Goal: Task Accomplishment & Management: Manage account settings

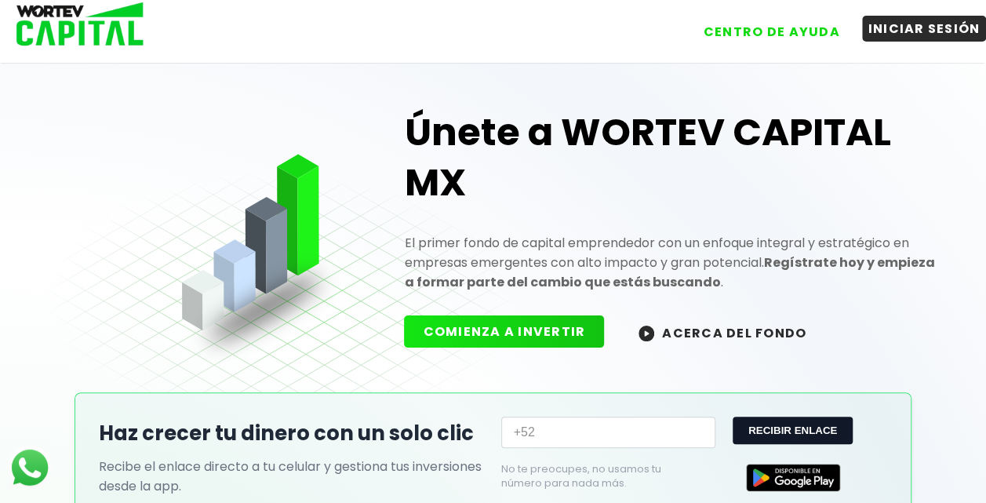
click at [915, 28] on button "INICIAR SESIÓN" at bounding box center [924, 29] width 125 height 26
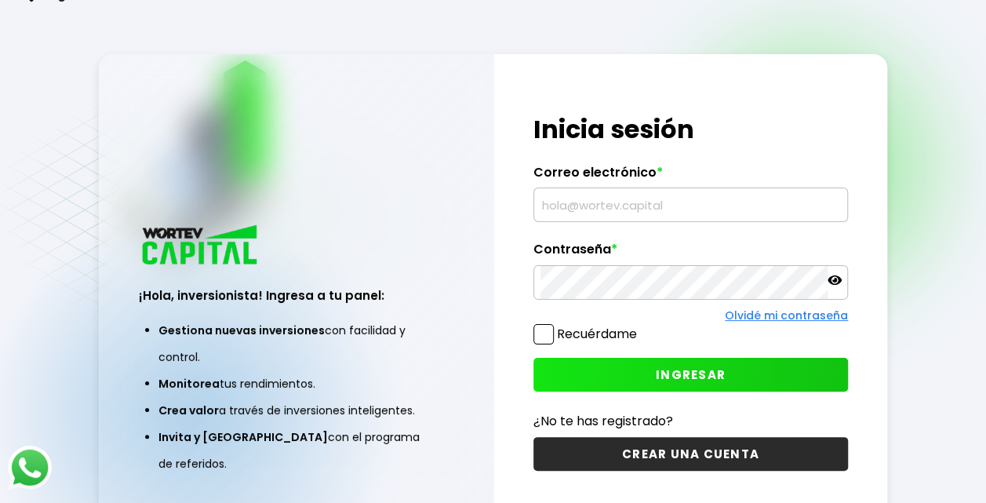
type input "[EMAIL_ADDRESS][DOMAIN_NAME]"
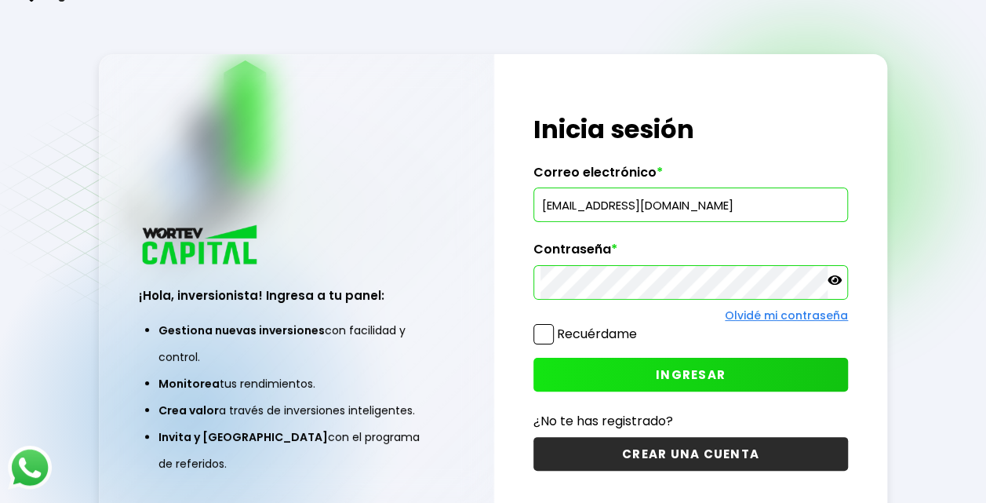
click at [658, 375] on span "INGRESAR" at bounding box center [691, 374] width 70 height 16
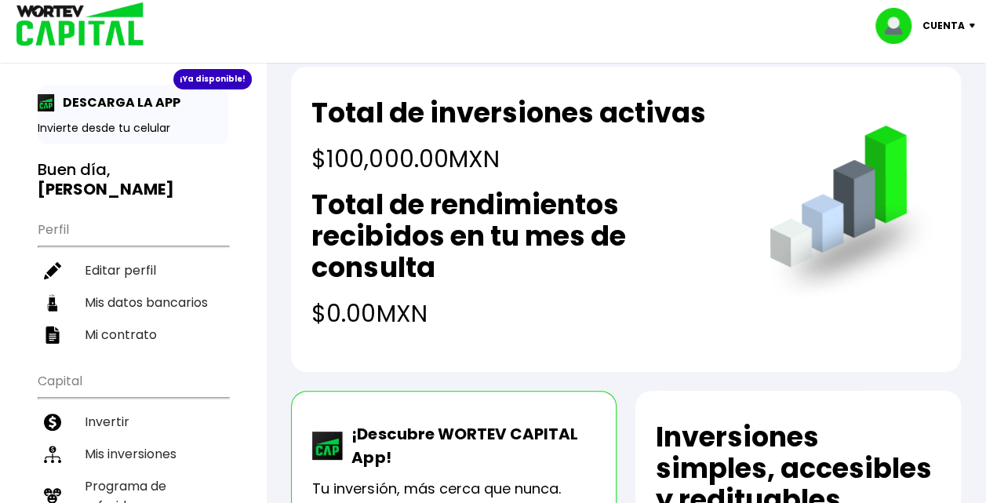
scroll to position [24, 0]
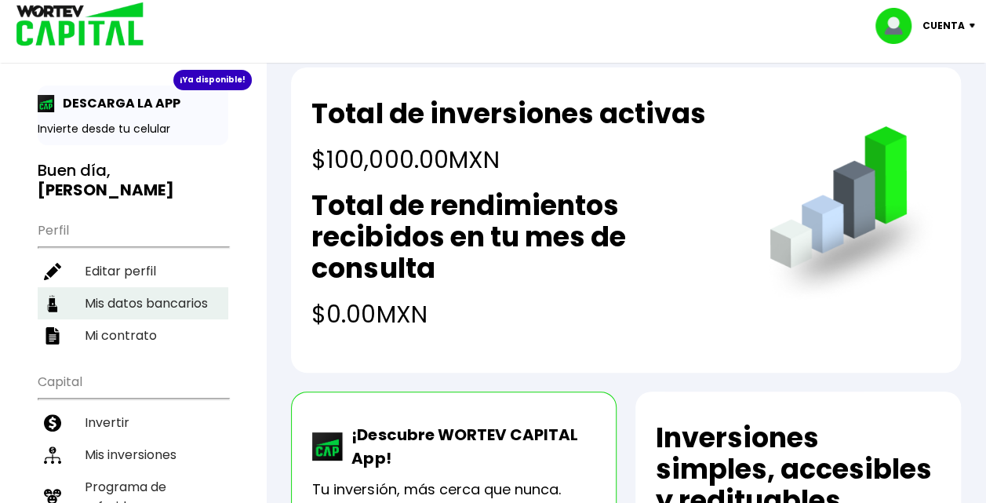
click at [91, 301] on li "Mis datos bancarios" at bounding box center [133, 303] width 191 height 32
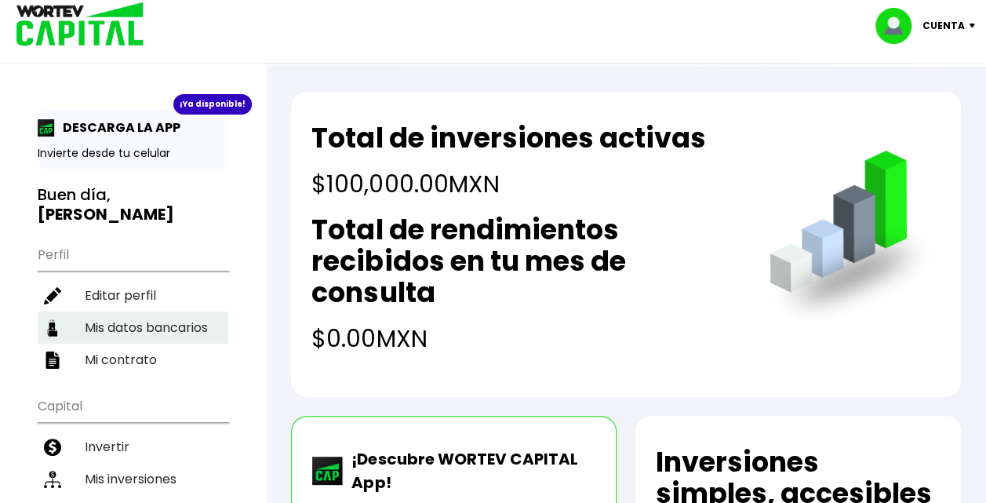
select select "BBVA Bancomer"
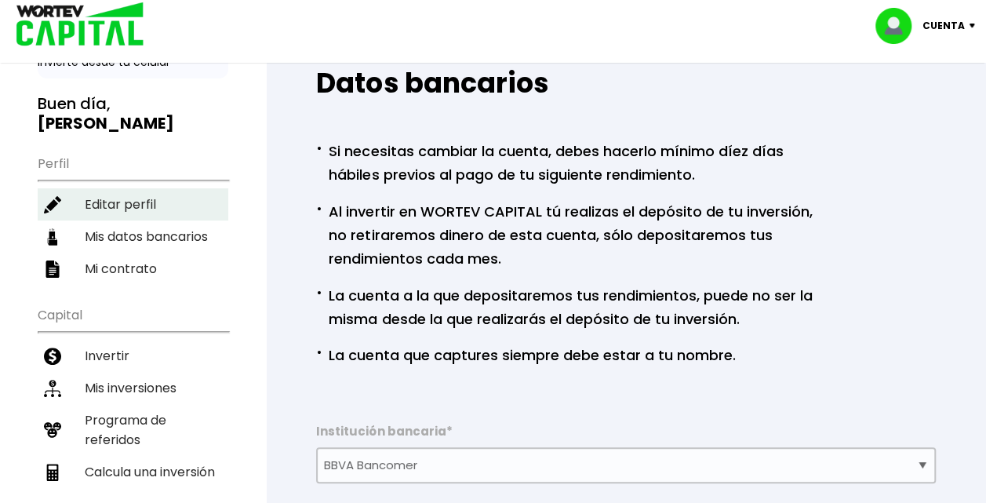
scroll to position [96, 0]
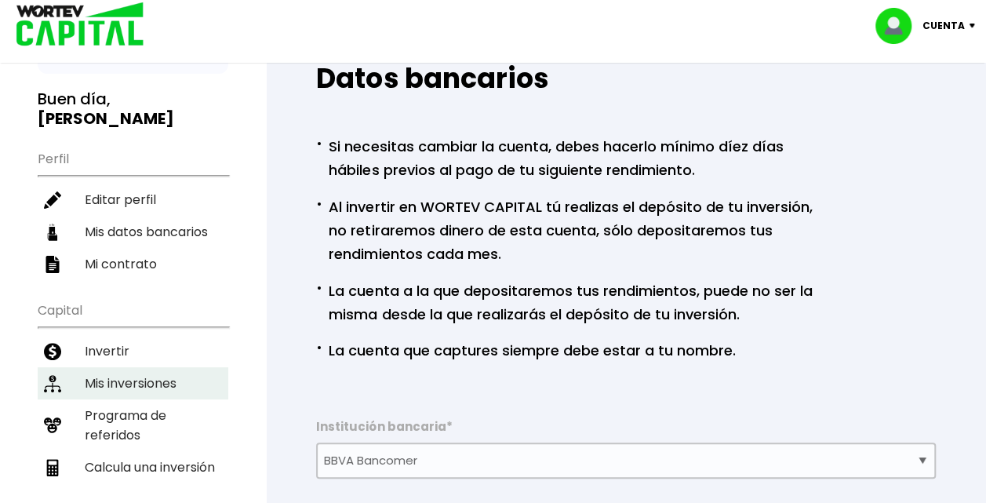
click at [135, 377] on li "Mis inversiones" at bounding box center [133, 383] width 191 height 32
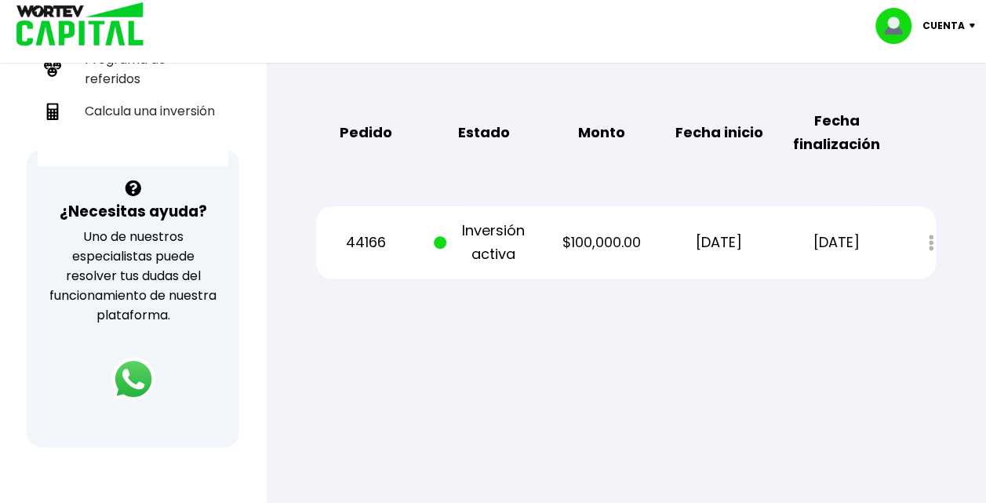
scroll to position [454, 0]
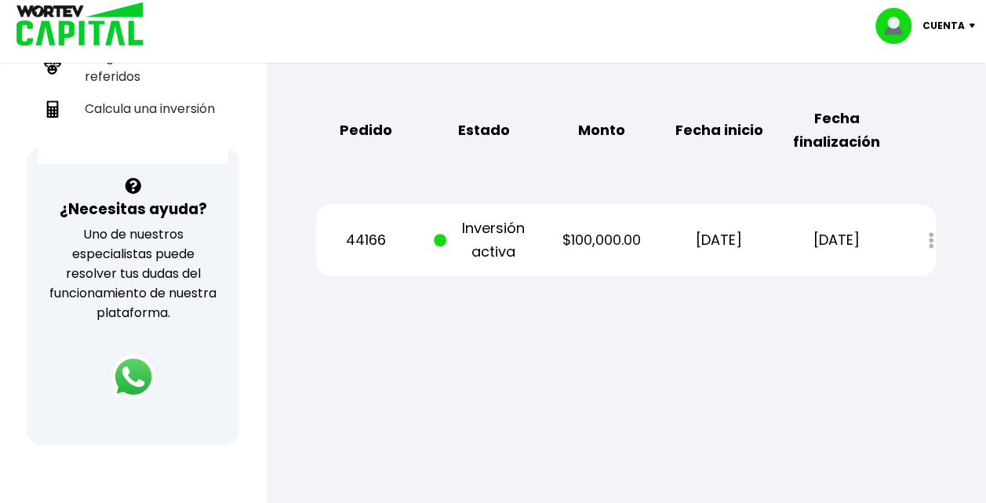
click at [491, 253] on p "Inversión activa" at bounding box center [483, 240] width 99 height 47
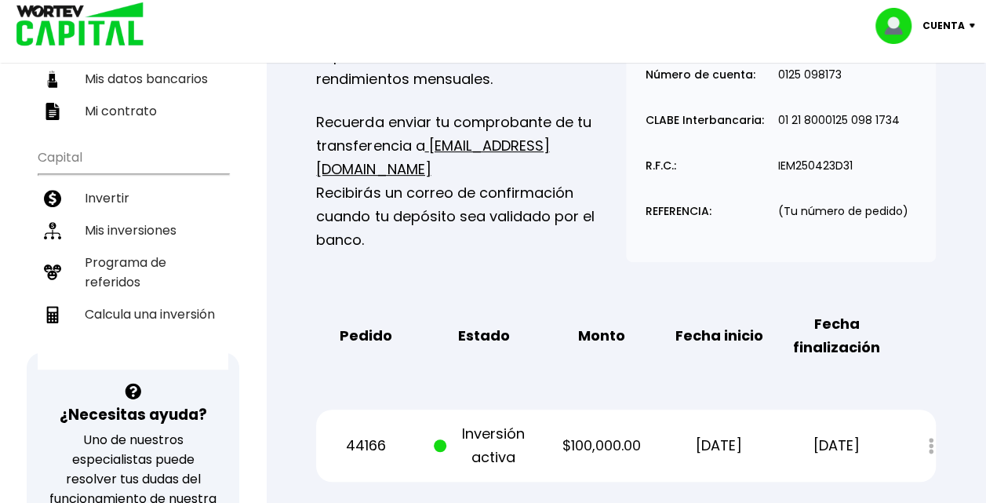
scroll to position [227, 0]
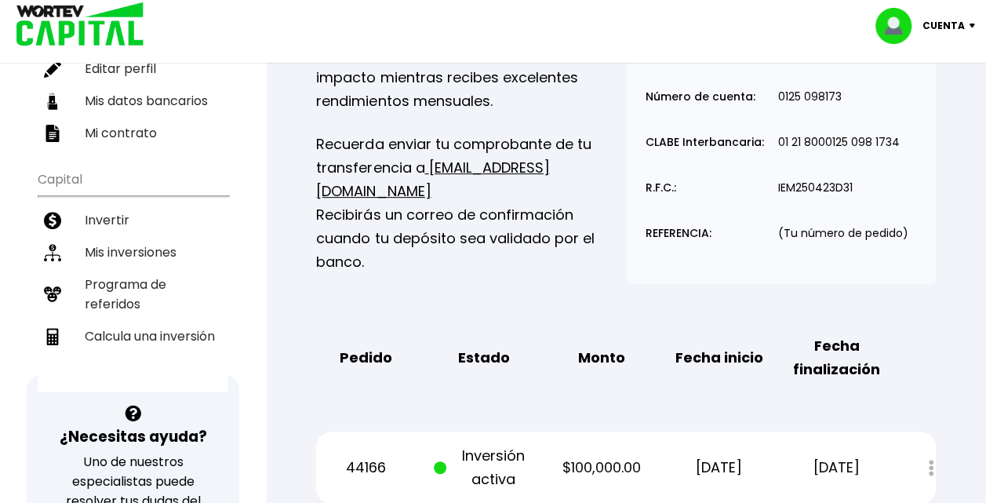
click at [959, 25] on p "Cuenta" at bounding box center [944, 26] width 42 height 24
click at [916, 112] on li "Cerrar sesión" at bounding box center [928, 105] width 126 height 32
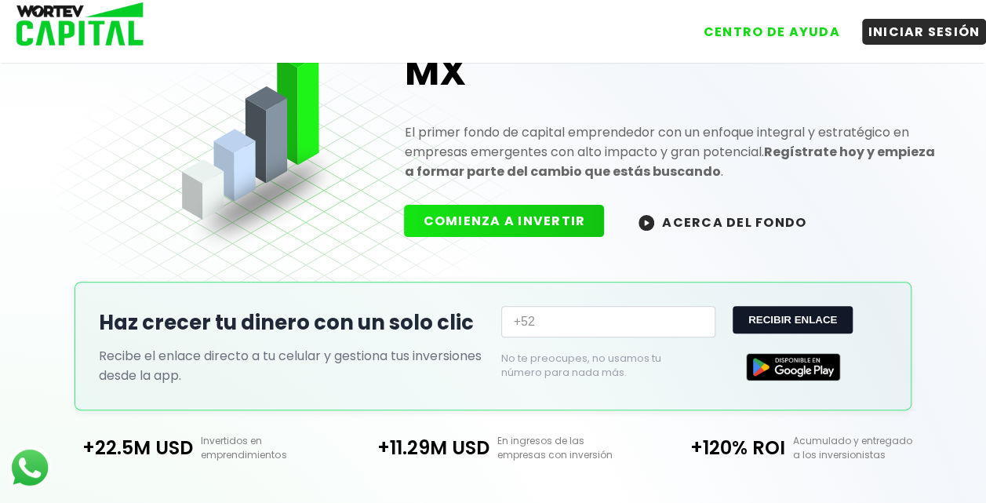
scroll to position [227, 0]
